Goal: Navigation & Orientation: Find specific page/section

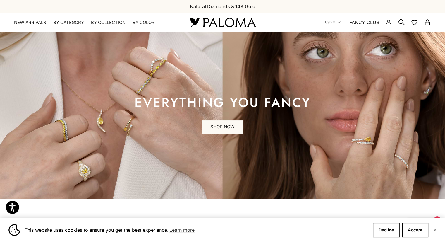
scroll to position [197, 0]
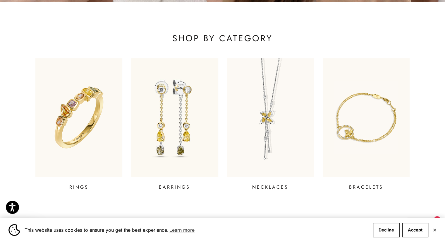
click at [433, 232] on button "✕" at bounding box center [435, 230] width 4 height 4
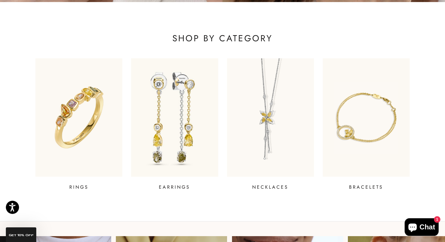
click at [171, 129] on img at bounding box center [174, 117] width 104 height 142
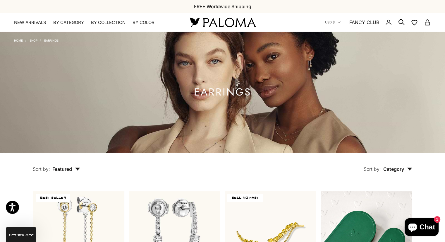
click at [229, 22] on img at bounding box center [223, 22] width 70 height 12
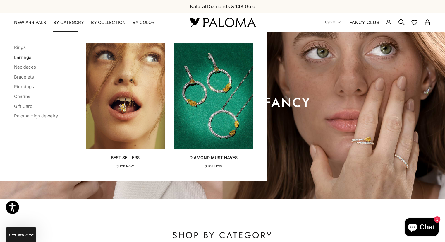
click at [25, 56] on link "Earrings" at bounding box center [22, 57] width 17 height 6
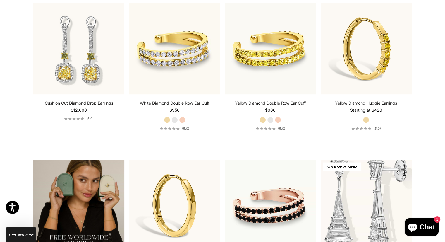
scroll to position [980, 0]
